Goal: Find specific page/section: Find specific page/section

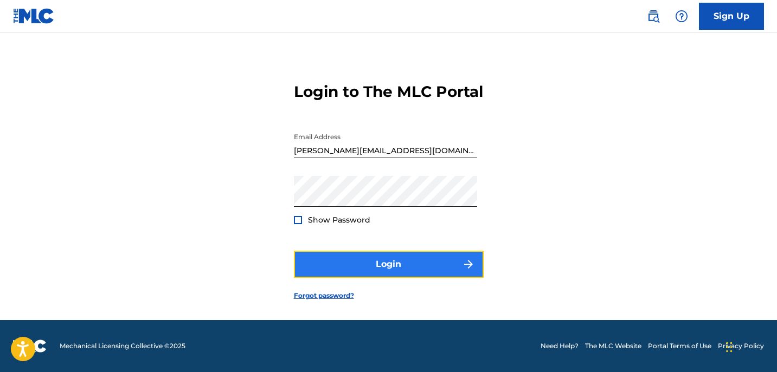
click at [349, 274] on button "Login" at bounding box center [389, 264] width 190 height 27
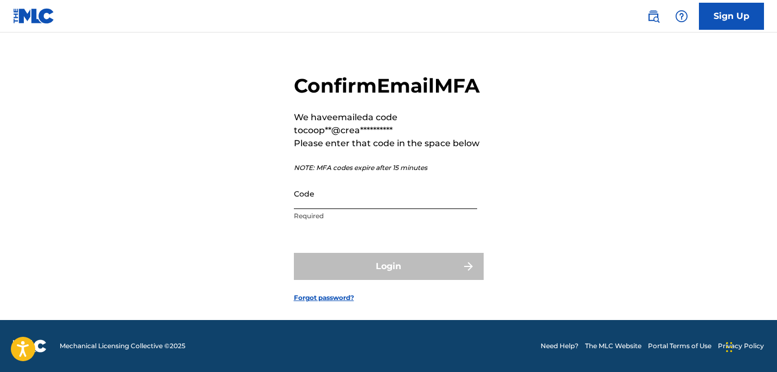
click at [403, 209] on input "Code" at bounding box center [385, 193] width 183 height 31
paste input "471786"
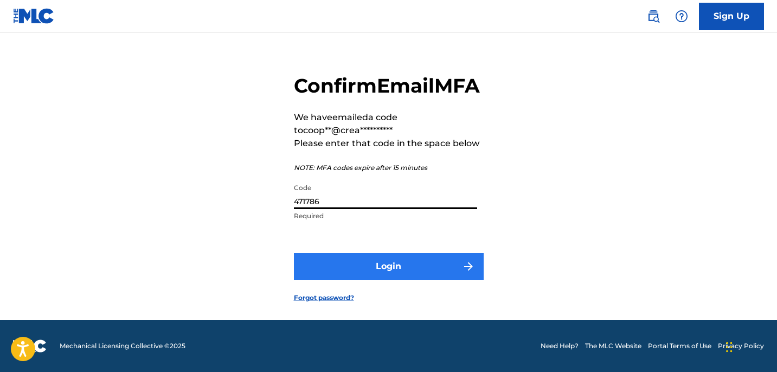
type input "471786"
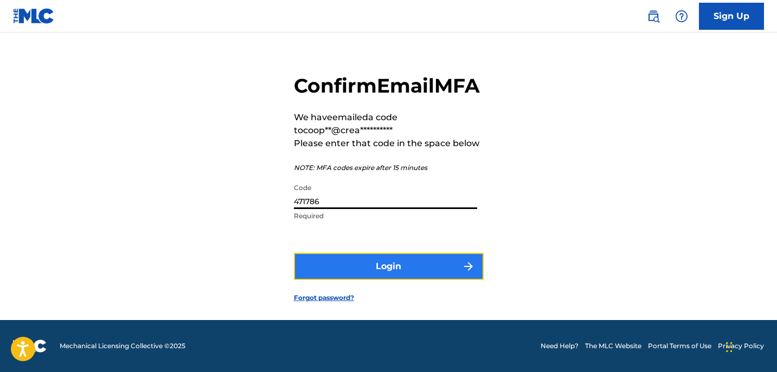
click at [382, 272] on button "Login" at bounding box center [389, 266] width 190 height 27
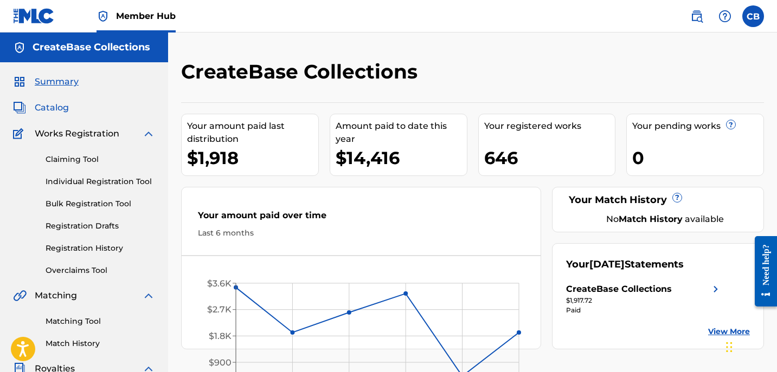
click at [66, 112] on span "Catalog" at bounding box center [52, 107] width 34 height 13
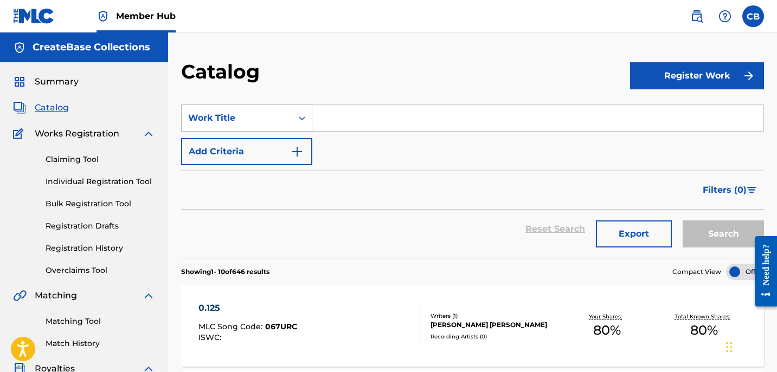
click at [285, 119] on div "Work Title" at bounding box center [237, 118] width 98 height 13
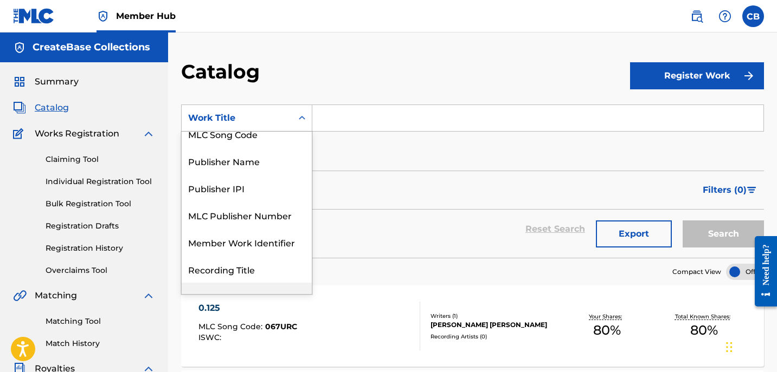
scroll to position [86, 0]
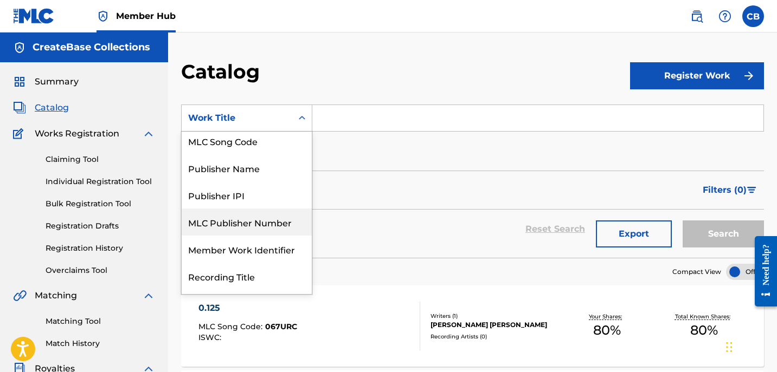
click at [430, 205] on div "Filters ( 0 )" at bounding box center [472, 190] width 583 height 39
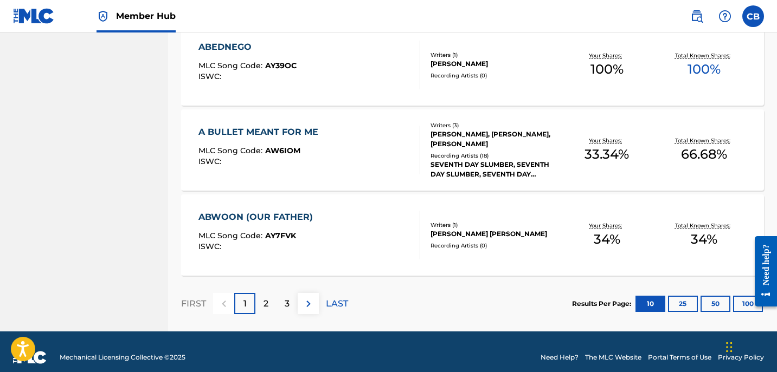
scroll to position [869, 0]
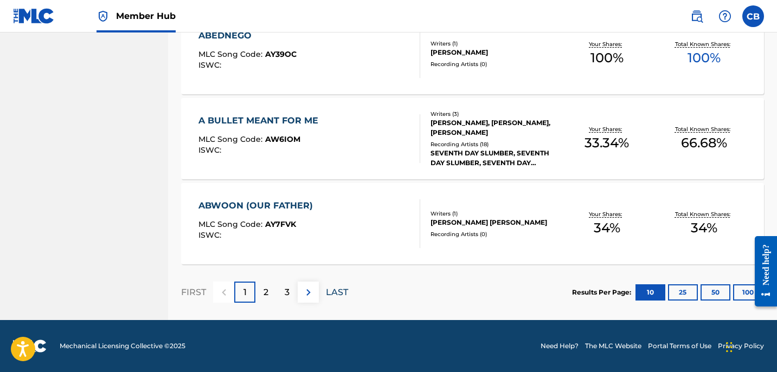
click at [336, 290] on p "LAST" at bounding box center [337, 292] width 22 height 13
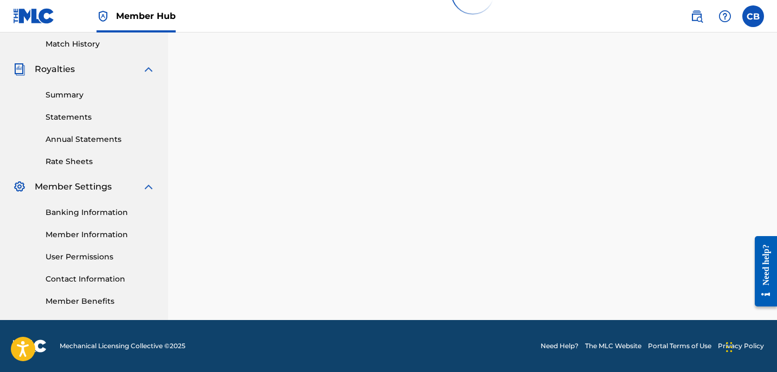
scroll to position [528, 0]
